Goal: Communication & Community: Answer question/provide support

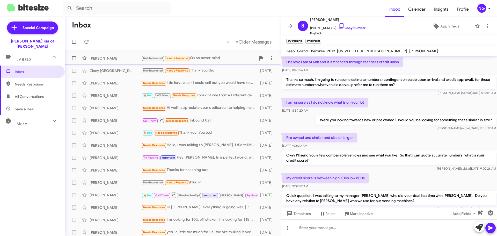
scroll to position [263, 0]
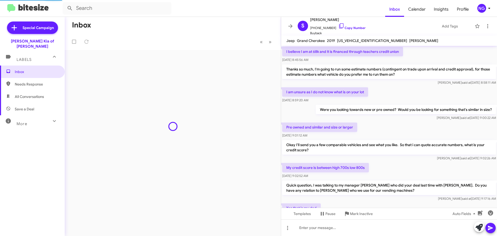
scroll to position [263, 0]
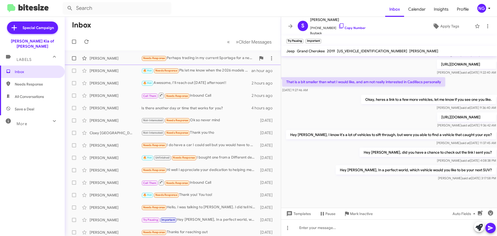
click at [194, 56] on div "Needs Response Perhaps trading in my current Sportage for a new one." at bounding box center [198, 58] width 115 height 6
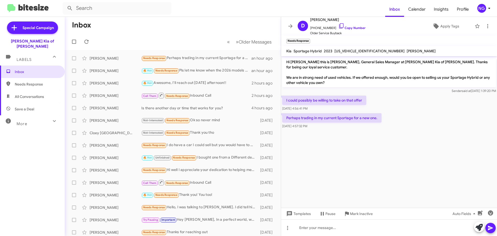
click at [304, 76] on p "Hi [PERSON_NAME] this is [PERSON_NAME], General Sales Manager at [PERSON_NAME] …" at bounding box center [389, 72] width 214 height 30
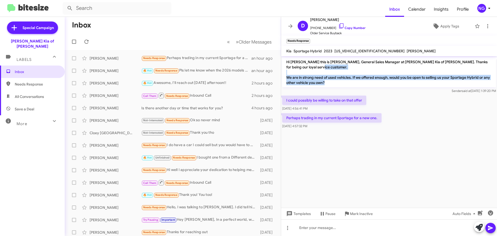
click at [304, 76] on p "Hi [PERSON_NAME] this is [PERSON_NAME], General Sales Manager at [PERSON_NAME] …" at bounding box center [389, 72] width 214 height 30
click at [346, 90] on div "Sender said at [DATE] 1:39:20 PM" at bounding box center [389, 90] width 214 height 5
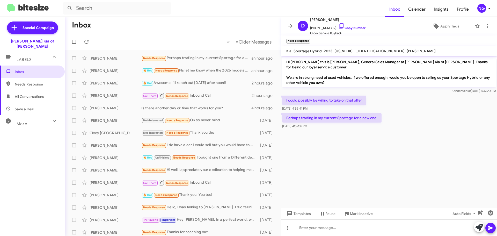
click at [436, 117] on div "Perhaps trading in my current Sportage for a new one. [DATE] 4:57:32 PM" at bounding box center [389, 121] width 216 height 18
click at [346, 100] on p "I could possibly be willing to take on that offer" at bounding box center [324, 100] width 84 height 9
click at [395, 103] on div "I could possibly be willing to take on that offer [DATE] 4:56:41 PM" at bounding box center [389, 104] width 216 height 18
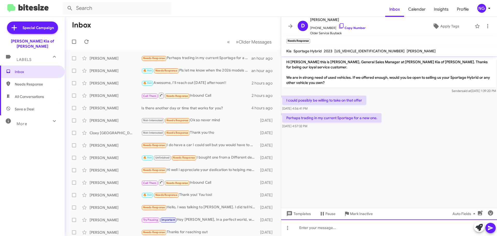
click at [334, 228] on div at bounding box center [389, 227] width 216 height 17
click at [423, 229] on div "That sounds great. When are you available to come in for an appraisal" at bounding box center [389, 227] width 216 height 17
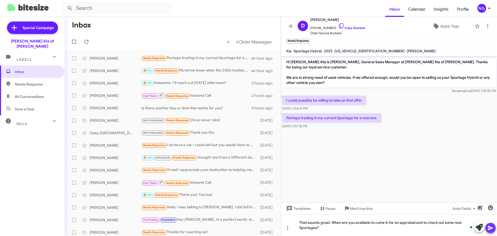
click at [491, 226] on icon at bounding box center [491, 228] width 6 height 6
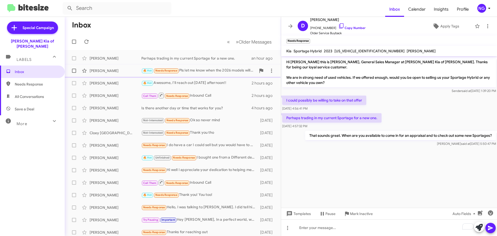
click at [184, 73] on div "🔥 Hot Needs Response Pls let me know when the 2026 models will be available" at bounding box center [198, 71] width 115 height 6
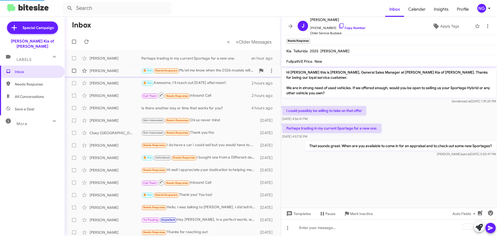
scroll to position [315, 0]
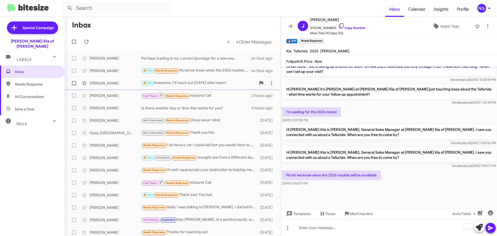
click at [188, 82] on div "🔥 Hot Awesome, I'll reach out [DATE] afternoon!!" at bounding box center [198, 83] width 115 height 6
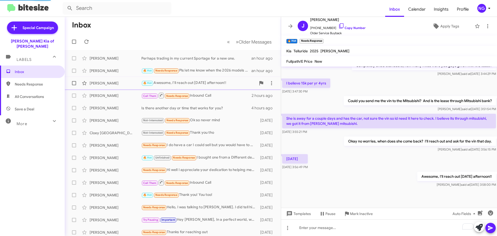
scroll to position [179, 0]
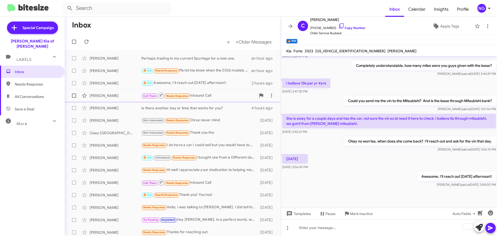
click at [198, 95] on div "Call Them Needs Response Inbound Call" at bounding box center [198, 95] width 115 height 6
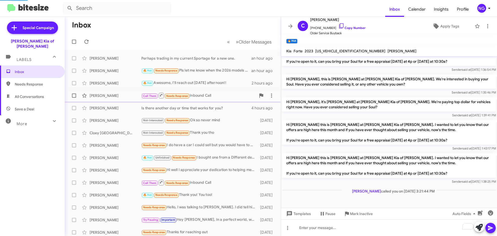
scroll to position [138, 0]
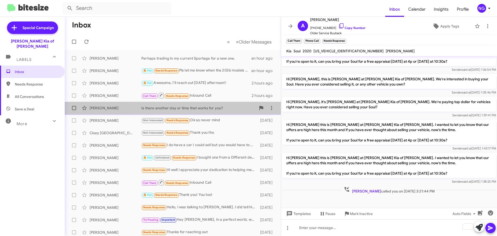
click at [203, 102] on span "[PERSON_NAME] Is there another day or time that works for you? 4 hours ago" at bounding box center [173, 108] width 216 height 12
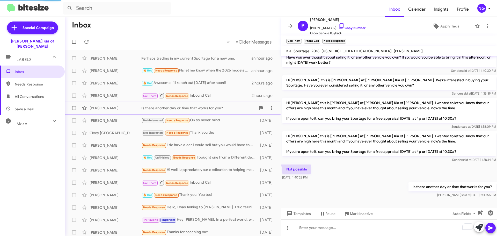
scroll to position [48, 0]
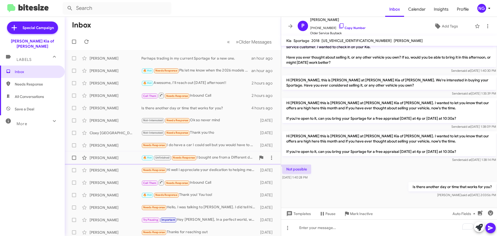
click at [233, 158] on div "🔥 Hot Unfinished Needs Response I bought one from a Different dealer" at bounding box center [198, 158] width 115 height 6
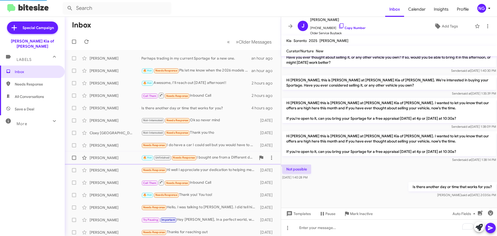
scroll to position [207, 0]
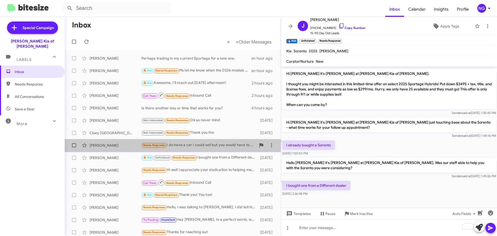
click at [224, 148] on div "Needs Response I do have a car I could sell but you would have to be okay with …" at bounding box center [198, 145] width 115 height 6
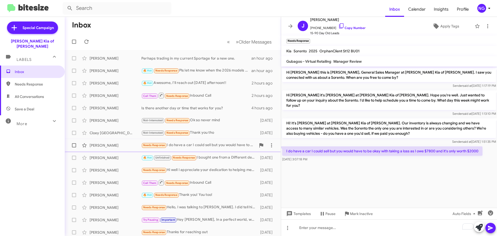
click at [231, 142] on div "Needs Response I do have a car I could sell but you would have to be okay with …" at bounding box center [198, 145] width 115 height 6
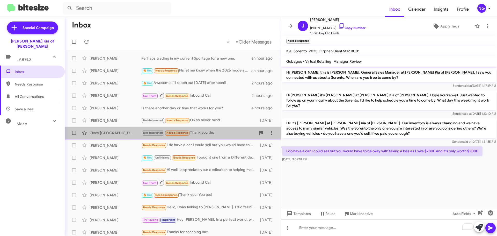
click at [232, 129] on div "Cloey [GEOGRAPHIC_DATA] Not-Interested Needs Response Thank you tho [DATE]" at bounding box center [173, 133] width 208 height 10
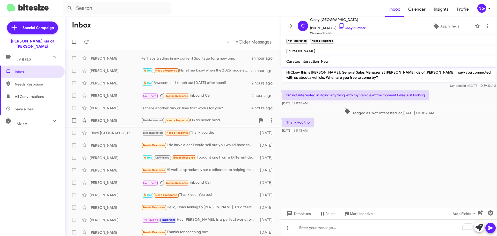
click at [228, 117] on div "[PERSON_NAME] Not-Interested Needs Response Ok so never mind [DATE]" at bounding box center [173, 120] width 208 height 10
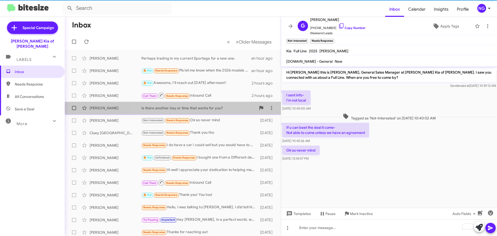
click at [229, 108] on div "Is there another day or time that works for you?" at bounding box center [198, 107] width 115 height 5
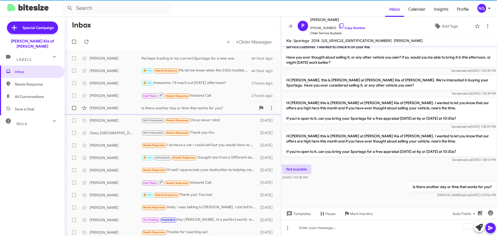
scroll to position [48, 0]
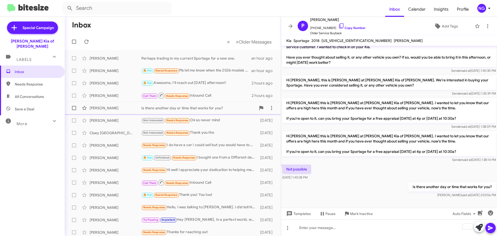
click at [233, 109] on div "Is there another day or time that works for you?" at bounding box center [198, 107] width 115 height 5
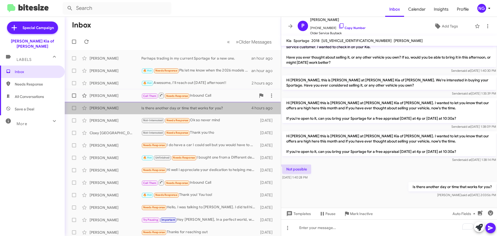
click at [226, 90] on div "[PERSON_NAME] Call Them Needs Response Inbound Call 2 hours ago" at bounding box center [173, 95] width 208 height 10
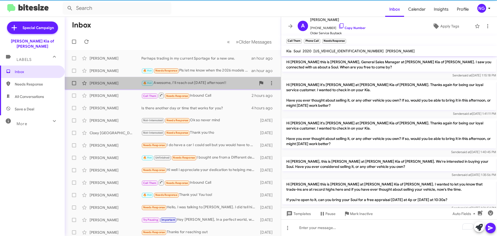
click at [227, 84] on div "🔥 Hot Awesome, I'll reach out [DATE] afternoon!!" at bounding box center [198, 83] width 115 height 6
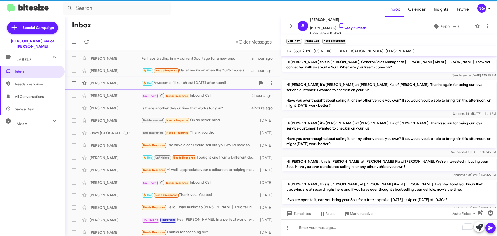
scroll to position [179, 0]
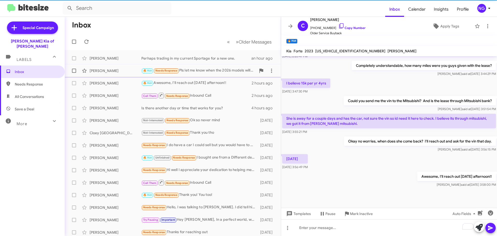
click at [234, 69] on div "🔥 Hot Needs Response Pls let me know when the 2026 models will be available" at bounding box center [198, 71] width 115 height 6
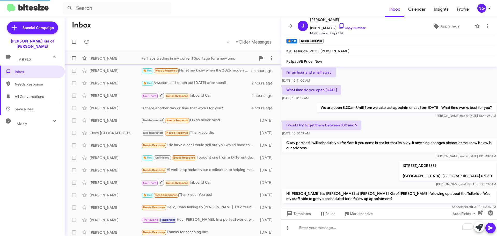
scroll to position [26, 0]
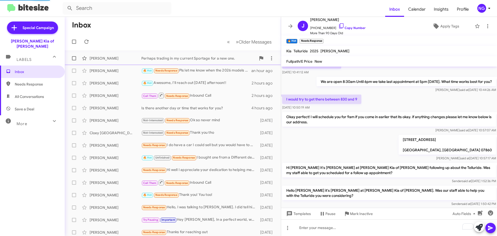
click at [227, 52] on span "[PERSON_NAME] Perhaps trading in my current Sportage for a new one. an hour ago" at bounding box center [173, 58] width 216 height 12
